Goal: Task Accomplishment & Management: Complete application form

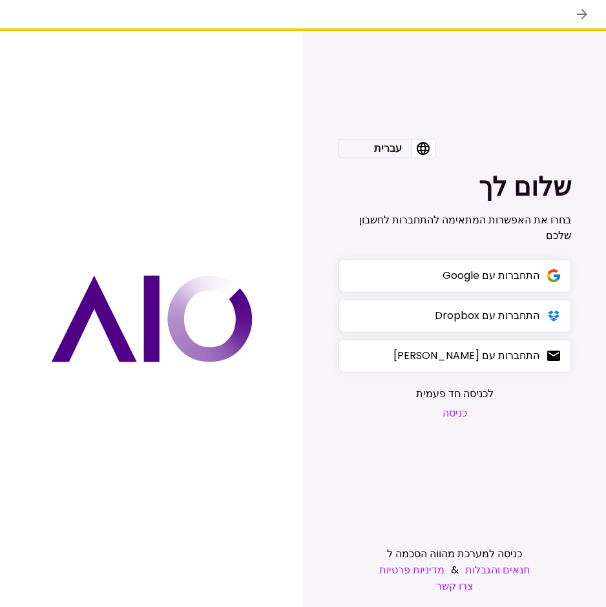
click at [461, 412] on button "כניסה" at bounding box center [454, 413] width 77 height 16
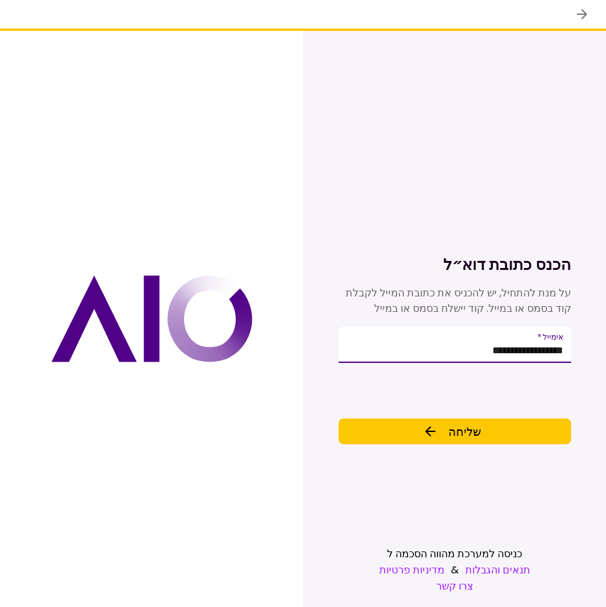
type input "**********"
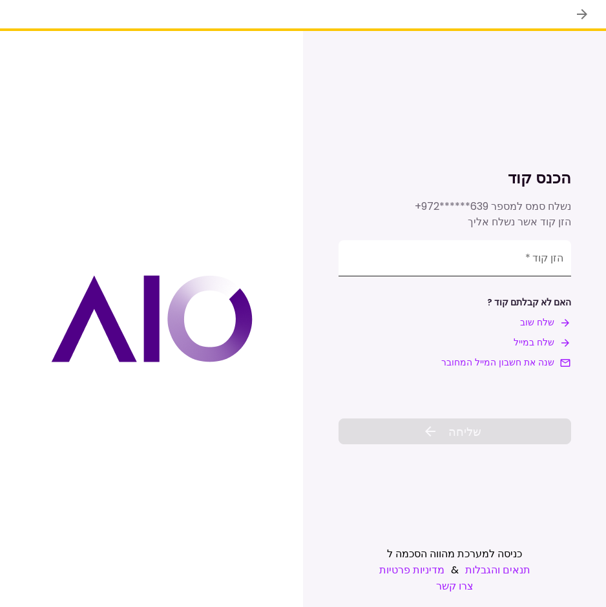
click at [461, 264] on input "**********" at bounding box center [454, 258] width 232 height 36
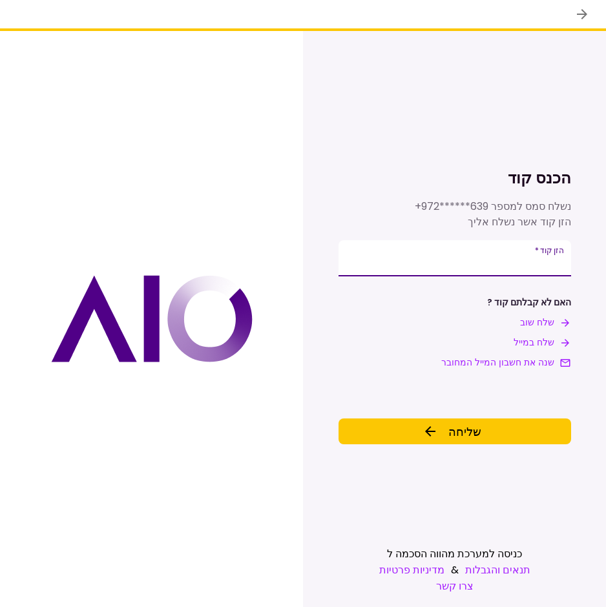
type input "******"
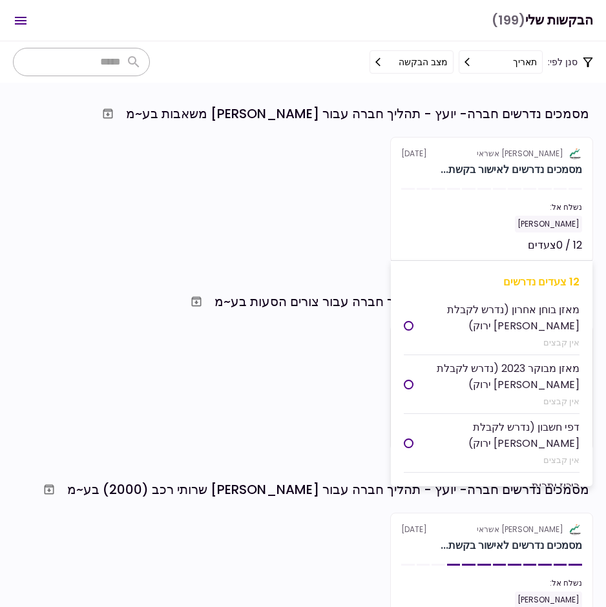
click at [498, 205] on div "נשלח אל:" at bounding box center [491, 207] width 181 height 12
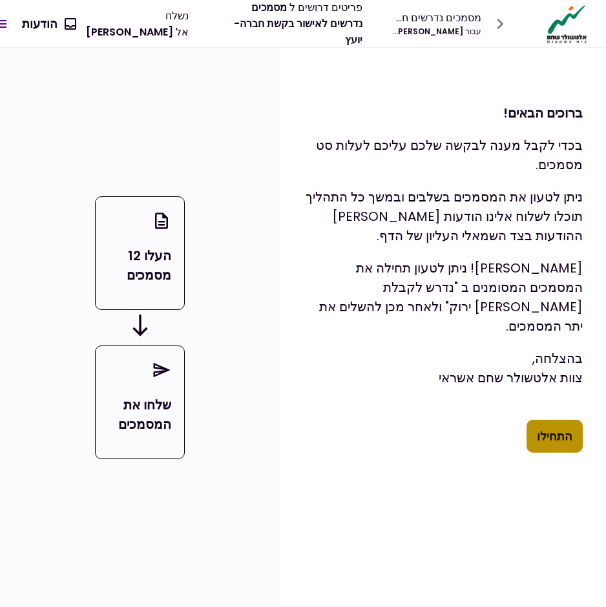
click at [559, 427] on button "התחילו" at bounding box center [554, 437] width 56 height 34
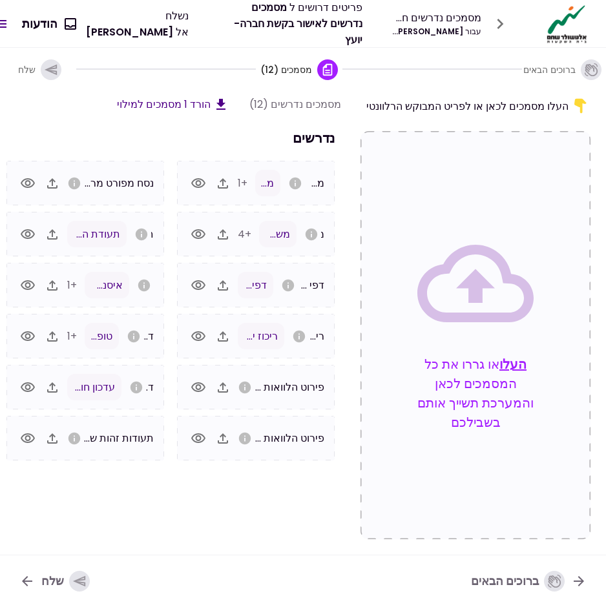
click at [196, 238] on icon "button" at bounding box center [197, 234] width 15 height 15
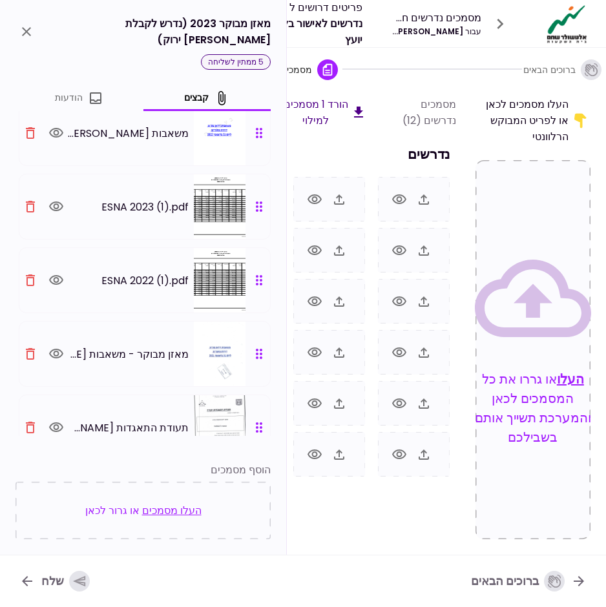
scroll to position [62, 0]
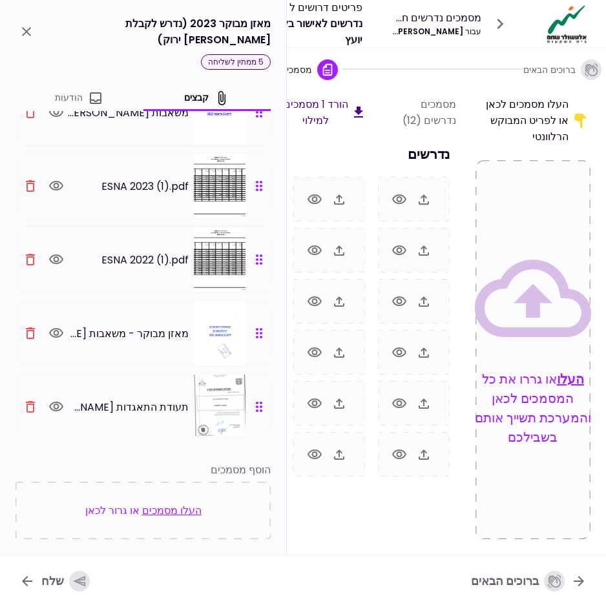
click at [24, 26] on icon "close" at bounding box center [26, 31] width 15 height 15
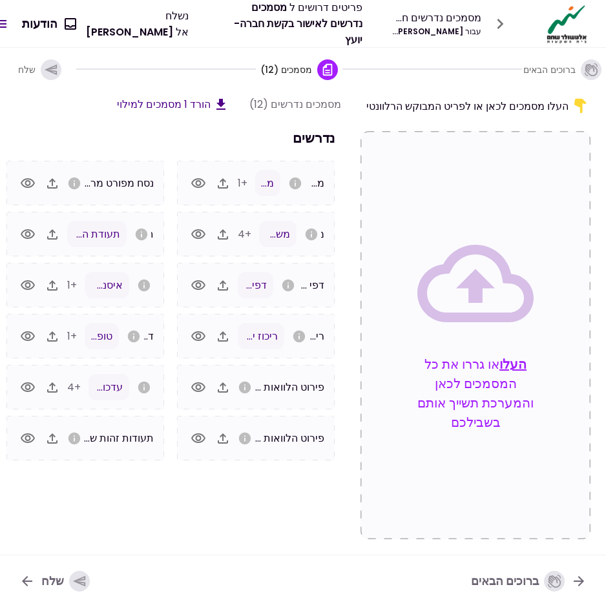
click at [34, 383] on icon "button" at bounding box center [27, 387] width 15 height 15
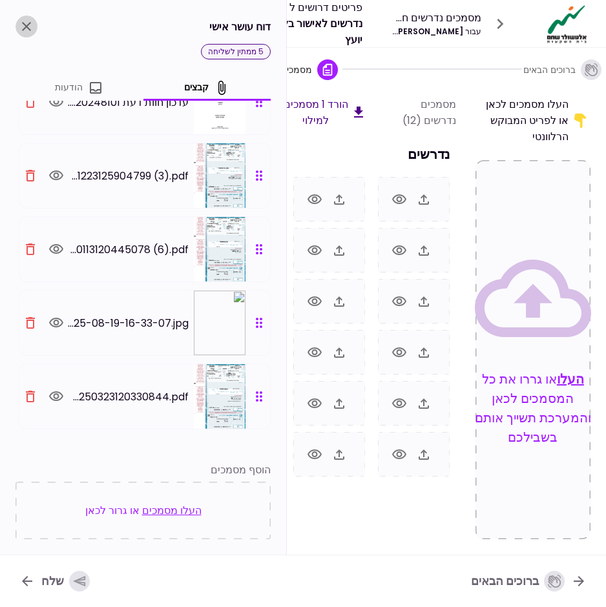
click at [21, 26] on icon "close" at bounding box center [26, 26] width 15 height 15
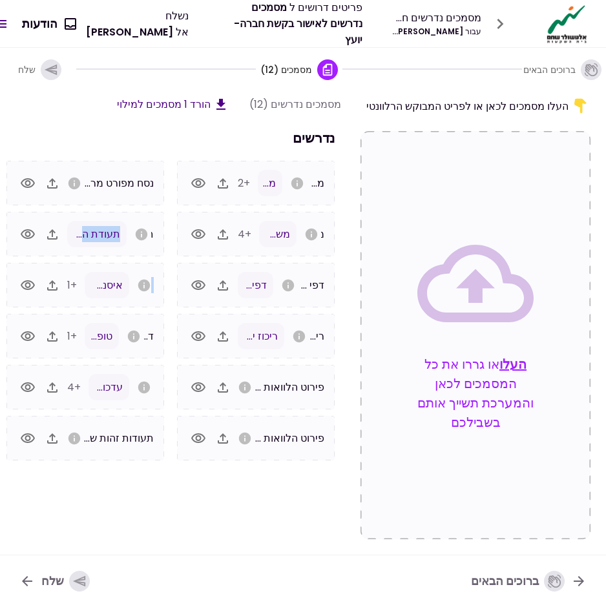
drag, startPoint x: 123, startPoint y: 315, endPoint x: 121, endPoint y: 241, distance: 73.6
click at [121, 241] on div "נסח מפורט מרשם החברות תעודת התאגדות תעודת התאגדות זידאן_250410_132105 (1).pdf ד…" at bounding box center [85, 311] width 170 height 300
click at [68, 23] on button "0 הודעות" at bounding box center [49, 24] width 74 height 34
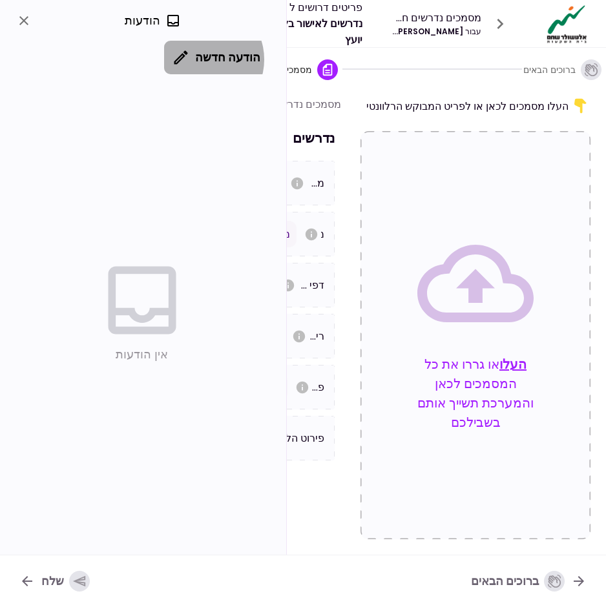
click at [212, 59] on button "הודעה חדשה" at bounding box center [217, 58] width 107 height 34
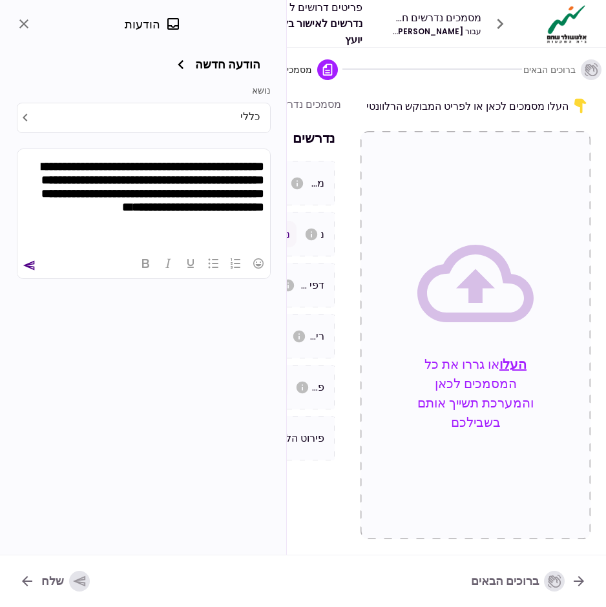
scroll to position [777, 0]
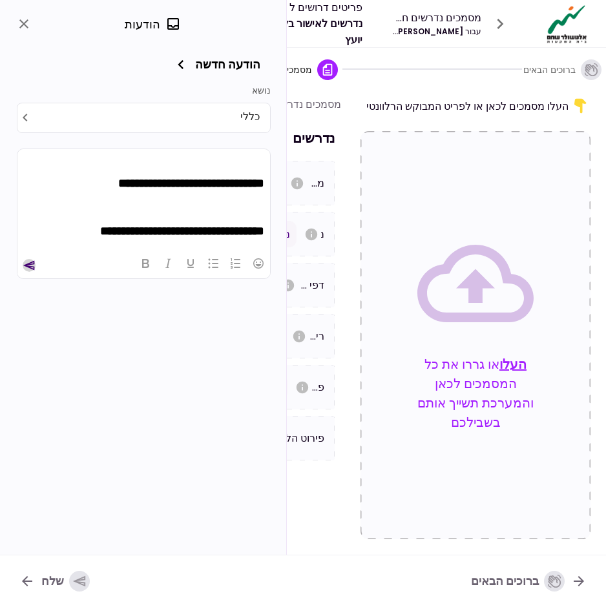
click at [32, 263] on icon "send" at bounding box center [29, 265] width 12 height 10
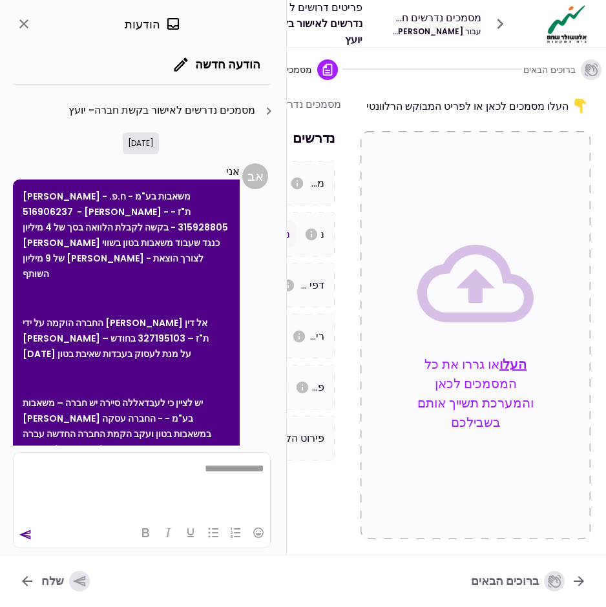
scroll to position [626, 0]
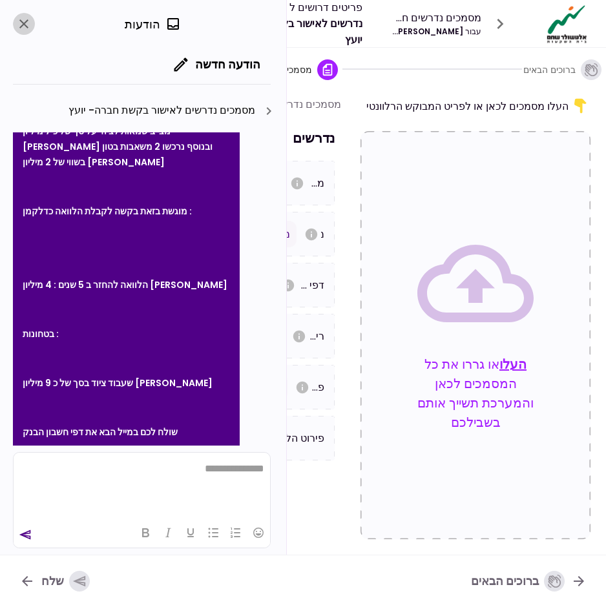
click at [25, 25] on icon "close" at bounding box center [23, 23] width 9 height 9
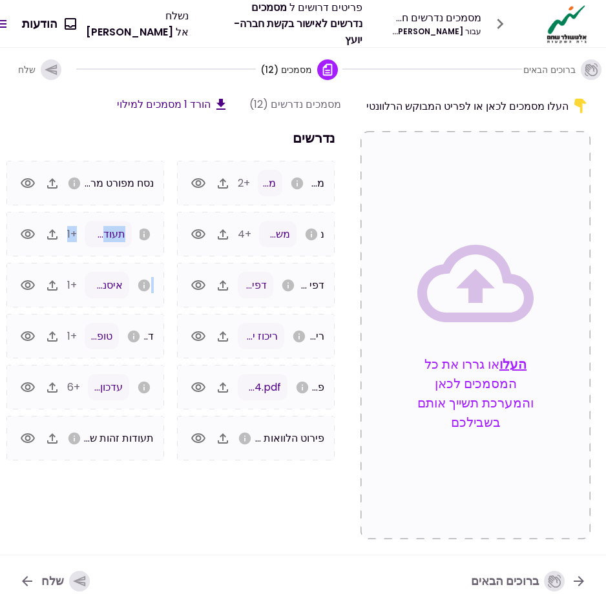
click at [54, 73] on icon "button" at bounding box center [51, 70] width 14 height 14
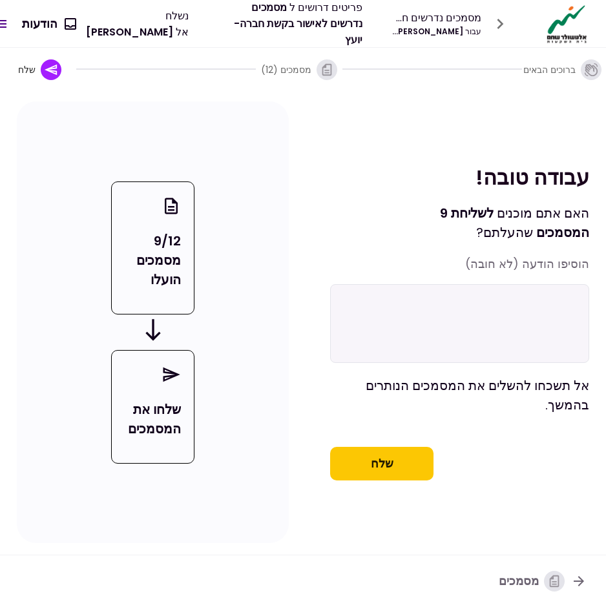
click at [399, 480] on button "שלח" at bounding box center [381, 464] width 103 height 34
